Goal: Task Accomplishment & Management: Complete application form

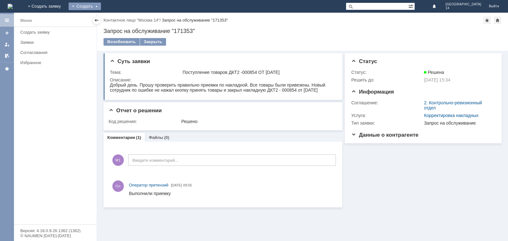
click at [101, 3] on div "Создать" at bounding box center [85, 7] width 32 height 8
click at [118, 19] on link "Заявка" at bounding box center [94, 19] width 48 height 8
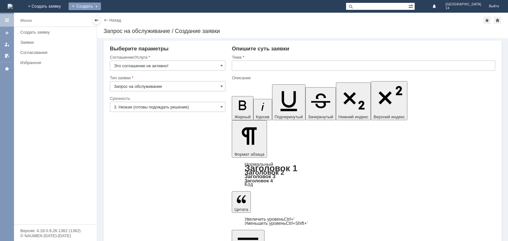
click at [101, 7] on div "Создать" at bounding box center [85, 7] width 32 height 8
click at [118, 17] on link "Заявка" at bounding box center [94, 19] width 48 height 8
click at [222, 65] on span at bounding box center [221, 65] width 3 height 5
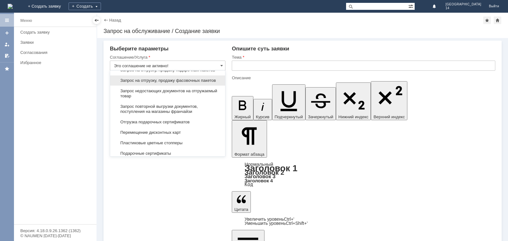
scroll to position [221, 0]
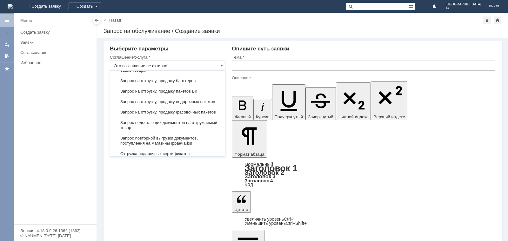
click at [172, 118] on div "Запрос на отгрузку, продажу фасовочных пакетов" at bounding box center [167, 112] width 115 height 10
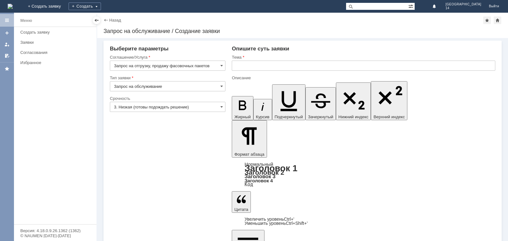
type input "Запрос на отгрузку, продажу фасовочных пакетов"
click at [171, 86] on input "Запрос на обслуживание" at bounding box center [168, 86] width 116 height 10
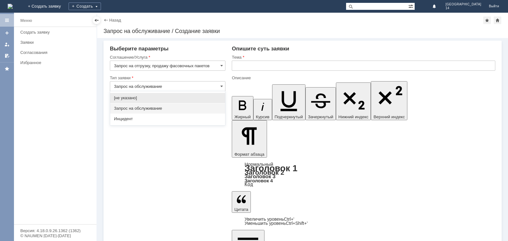
click at [150, 108] on span "Запрос на обслуживание" at bounding box center [167, 108] width 107 height 5
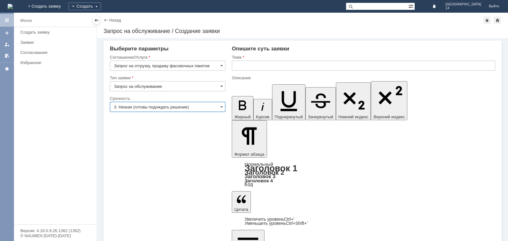
click at [172, 103] on input "3. Низкая (готовы подождать решение)" at bounding box center [168, 107] width 116 height 10
type input "Запрос на обслуживание"
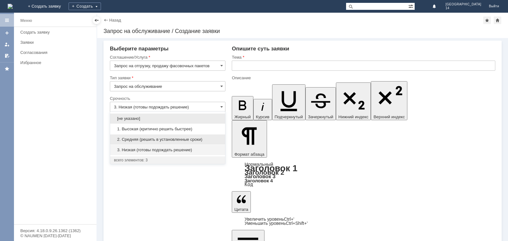
click at [150, 137] on span "2. Средняя (решить в установленные сроки)" at bounding box center [167, 139] width 107 height 5
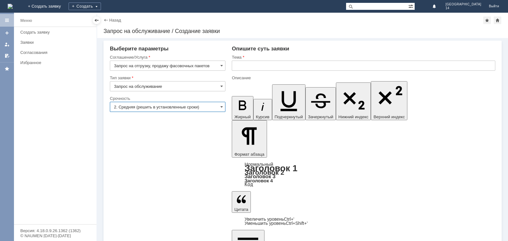
type input "2. Средняя (решить в установленные сроки)"
click at [250, 69] on input "text" at bounding box center [364, 66] width 264 height 10
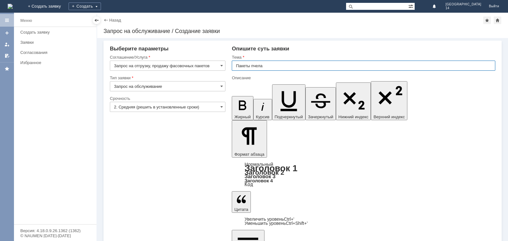
type input "Пакеты пчела"
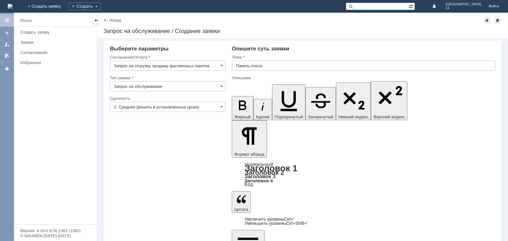
drag, startPoint x: 255, startPoint y: 1721, endPoint x: 261, endPoint y: 1715, distance: 8.3
